Goal: Transaction & Acquisition: Purchase product/service

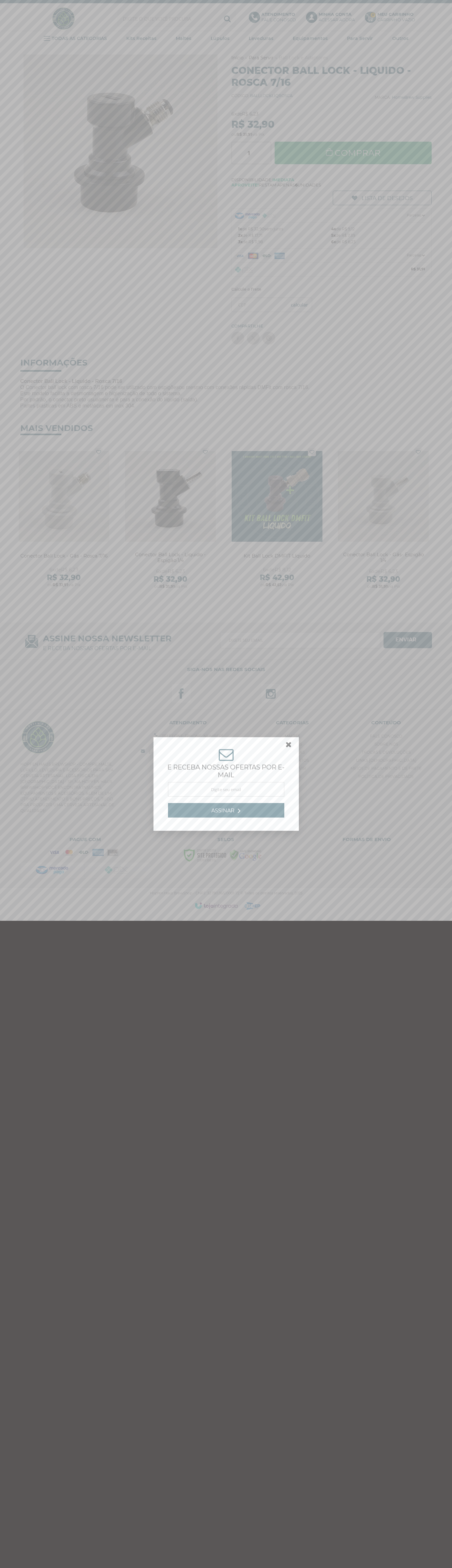
click at [289, 746] on link at bounding box center [291, 746] width 12 height 12
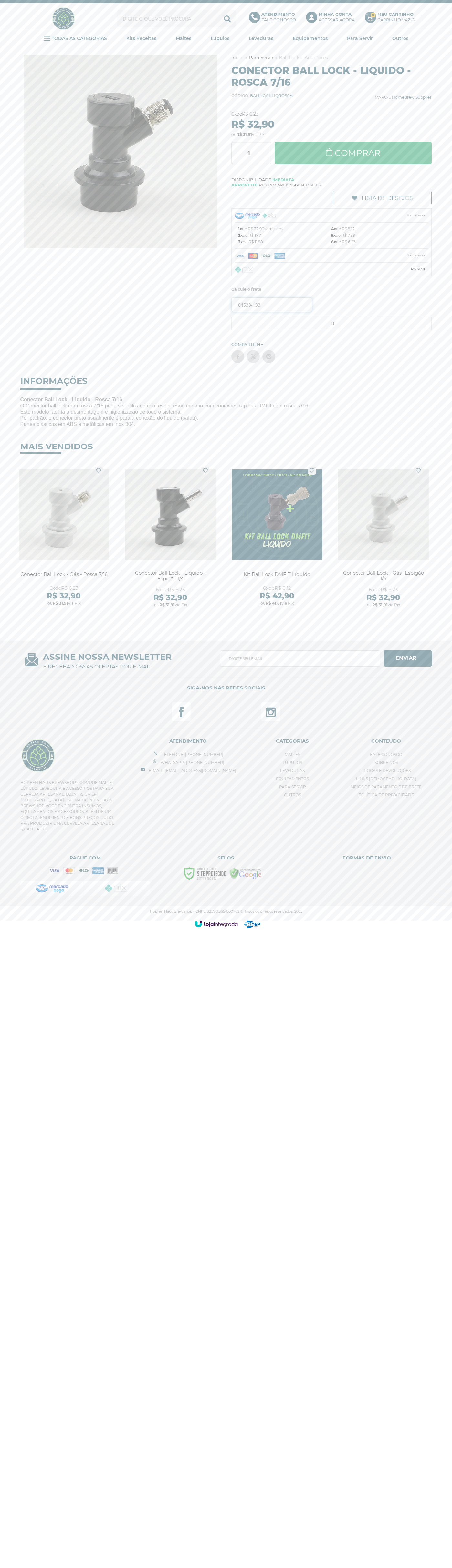
click at [272, 304] on input "04538-133" at bounding box center [272, 305] width 81 height 15
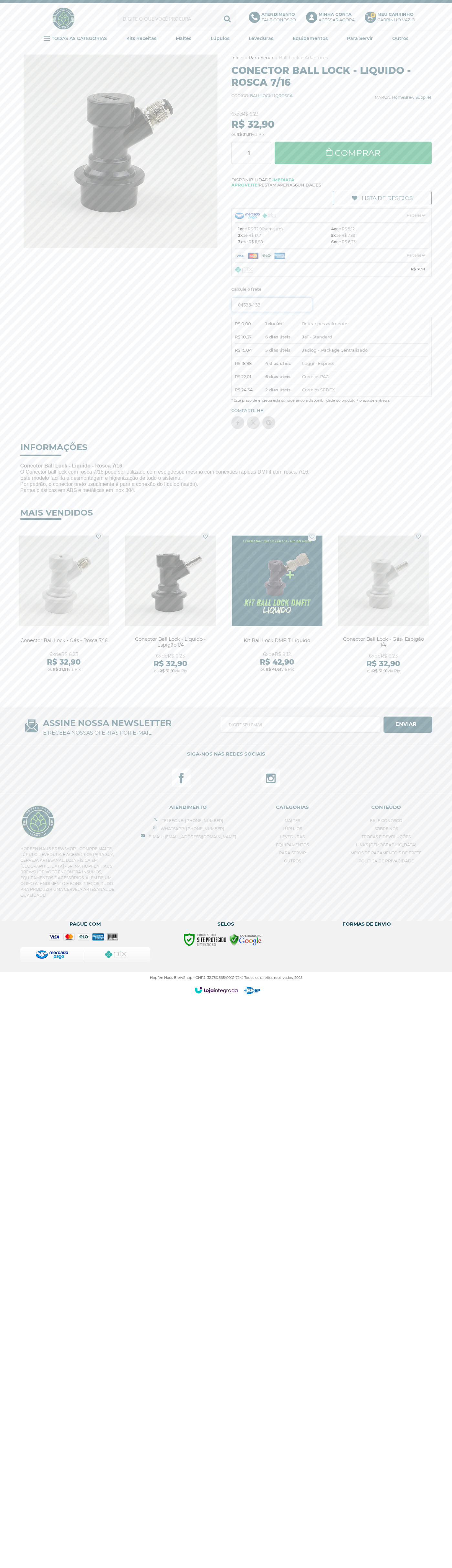
type input "04538-133"
click at [287, 298] on button "OK" at bounding box center [299, 305] width 25 height 15
click at [353, 153] on link "Comprar" at bounding box center [353, 153] width 157 height 23
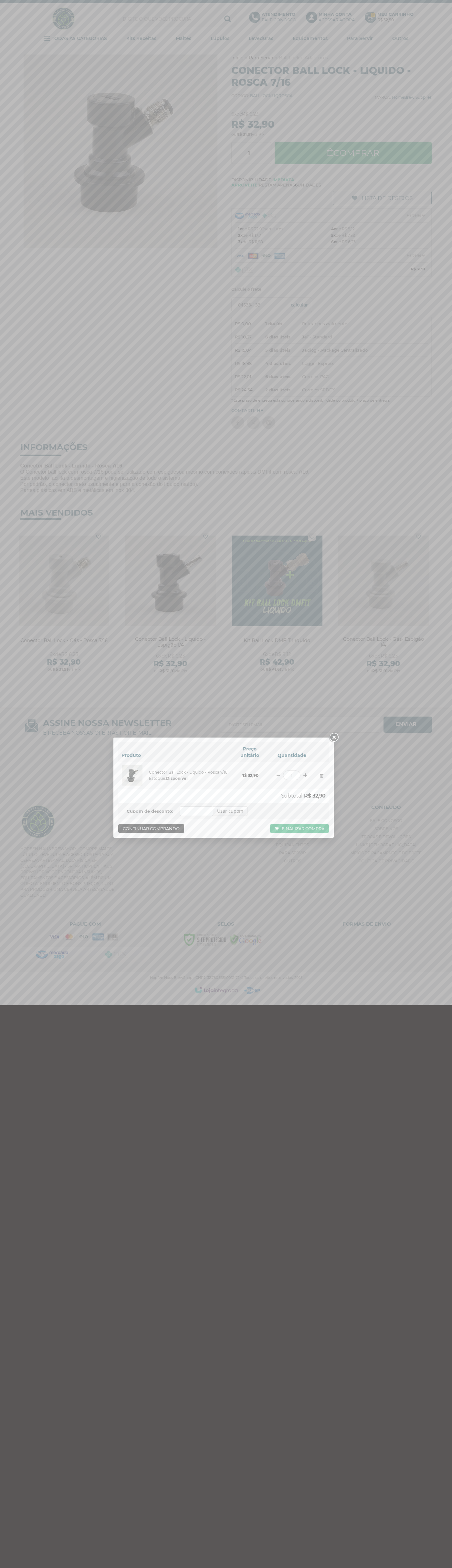
click at [334, 738] on link at bounding box center [333, 737] width 12 height 12
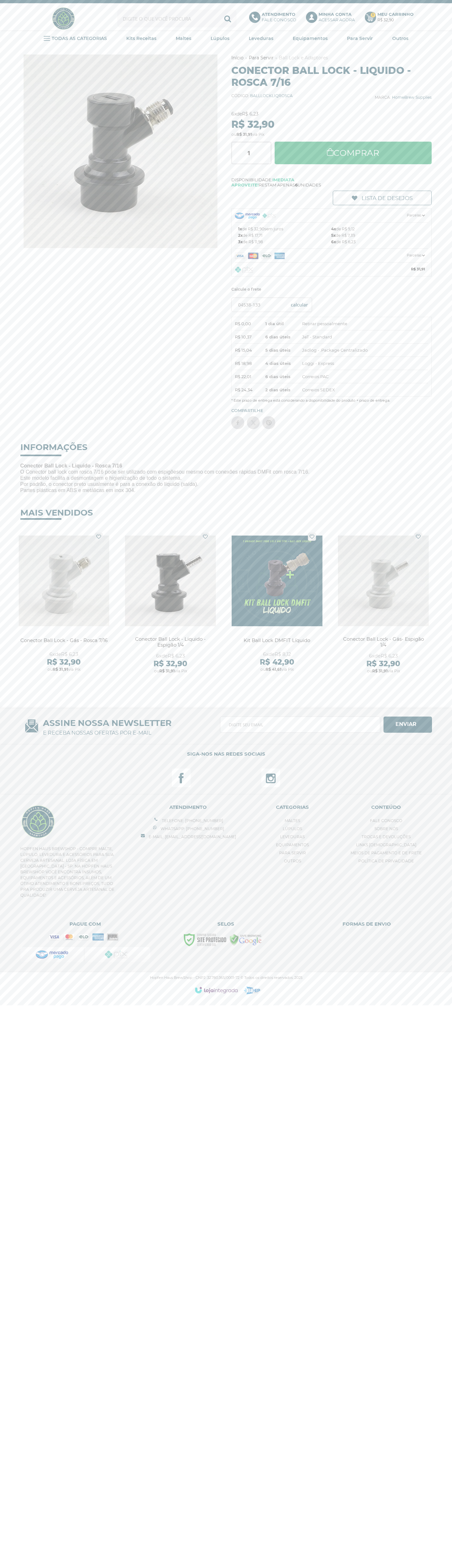
click at [395, 14] on b "Meu Carrinho" at bounding box center [395, 14] width 36 height 5
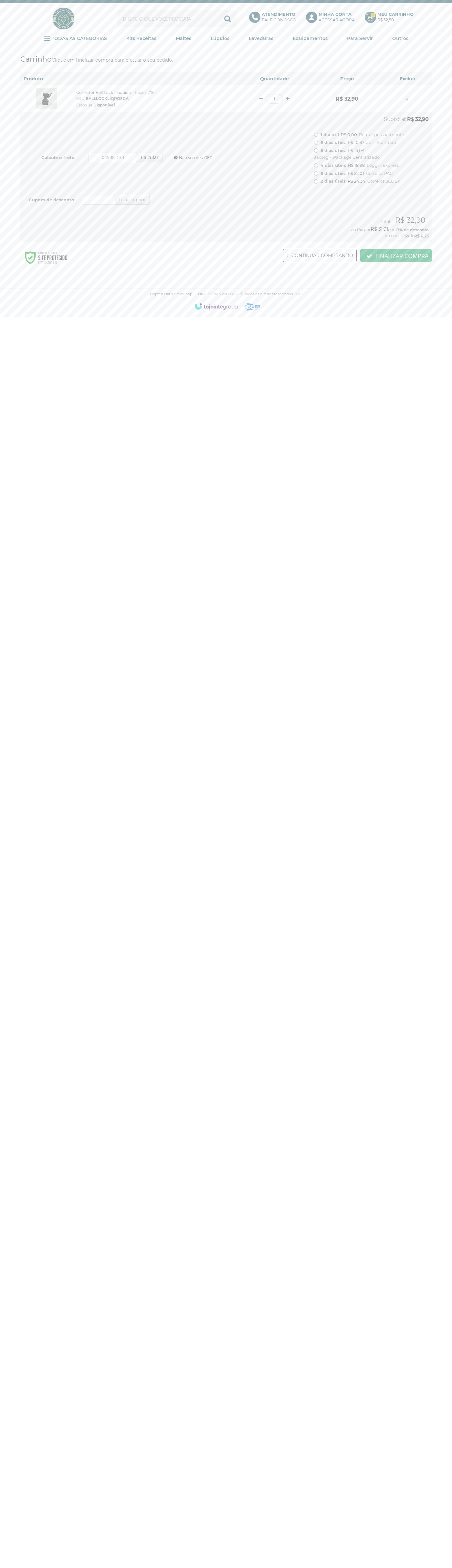
click at [316, 142] on input "6 dias úteis R$ 10,37 JeT - Standard" at bounding box center [316, 142] width 4 height 4
radio input "true"
click at [166, 7] on div "Olá, Minha conta Meus pedidos Meus favoritos Sair Bem-vindo, identifique-se par…" at bounding box center [225, 19] width 411 height 24
click at [424, 318] on html "Minha Conta Acessar agora Minha conta Alterar Senha Meus Pedidos Lista de Desej…" at bounding box center [226, 159] width 452 height 318
click at [170, 318] on html "Minha Conta Acessar agora Minha conta Alterar Senha Meus Pedidos Lista de Desej…" at bounding box center [226, 159] width 452 height 318
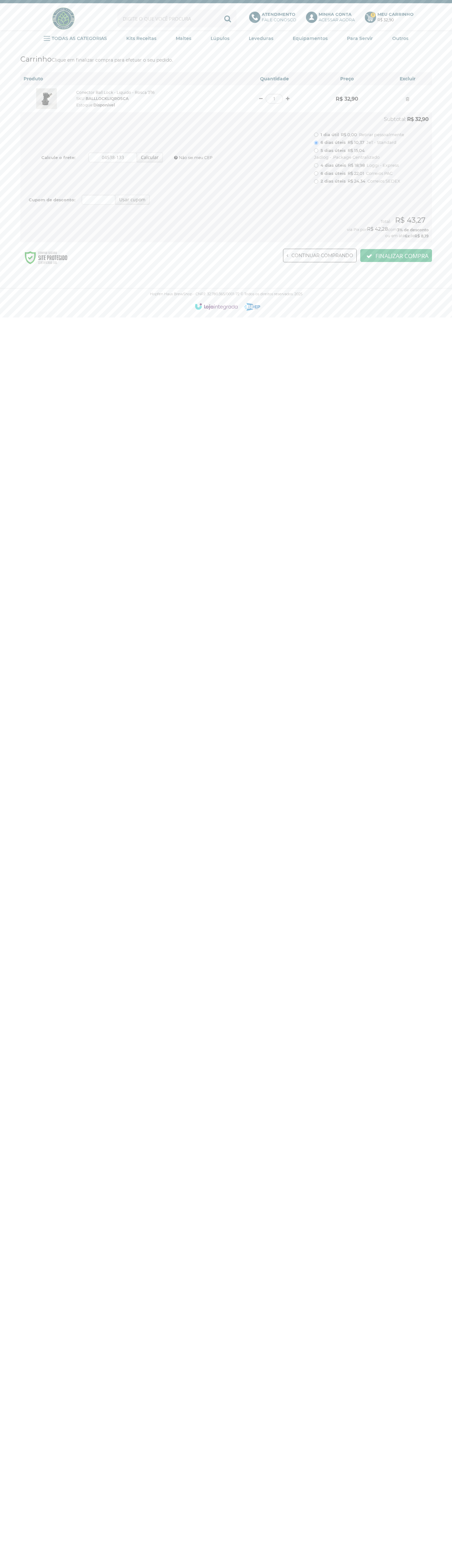
click at [6, 318] on html "Minha Conta Acessar agora Minha conta Alterar Senha Meus Pedidos Lista de Desej…" at bounding box center [226, 159] width 452 height 318
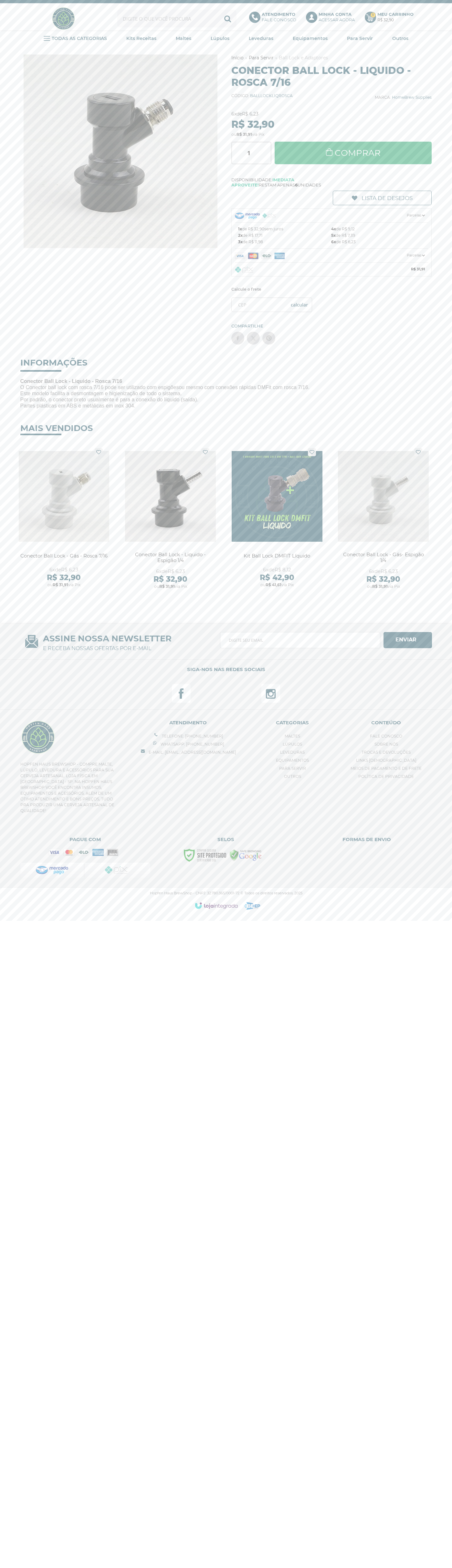
click at [253, 338] on img at bounding box center [253, 338] width 7 height 7
